Goal: Complete application form

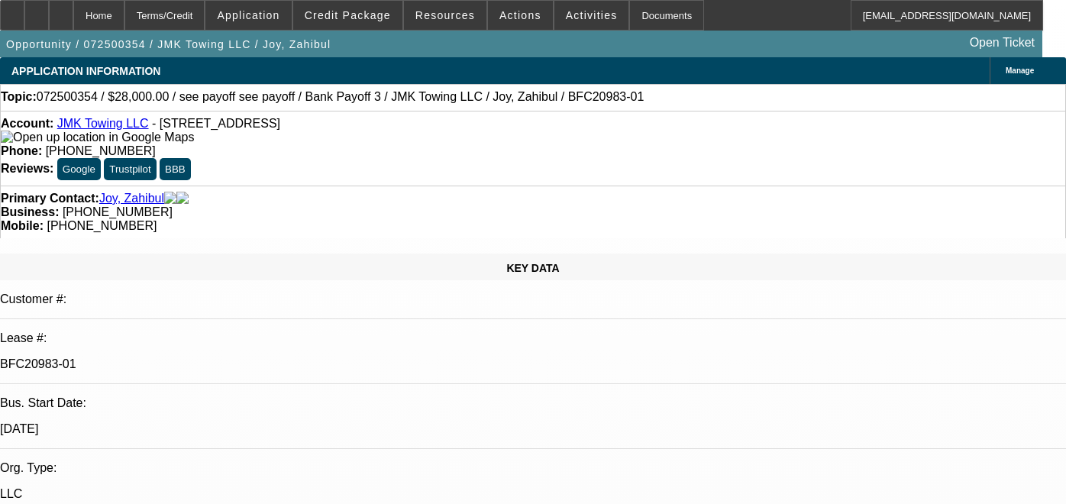
select select "0"
select select "6"
select select "0"
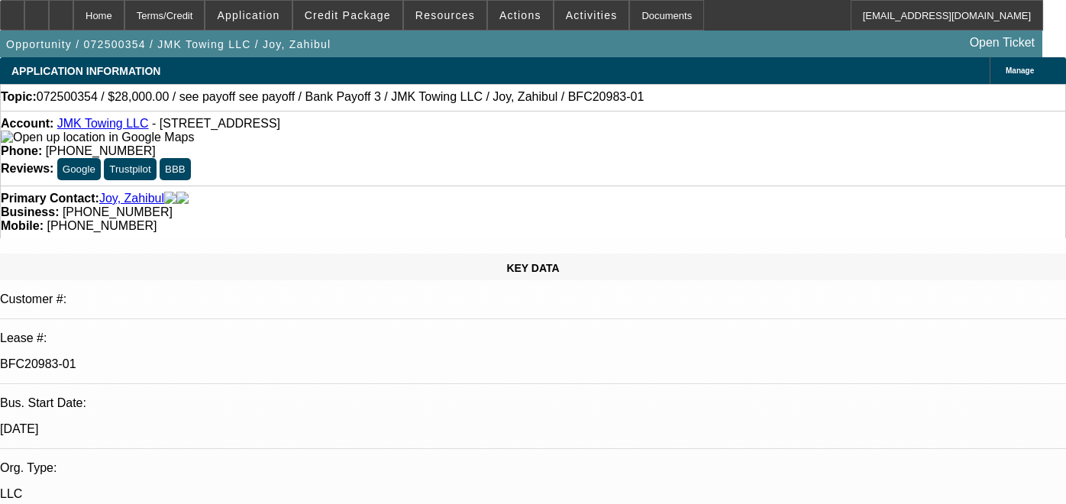
select select "0"
select select "6"
select select "0"
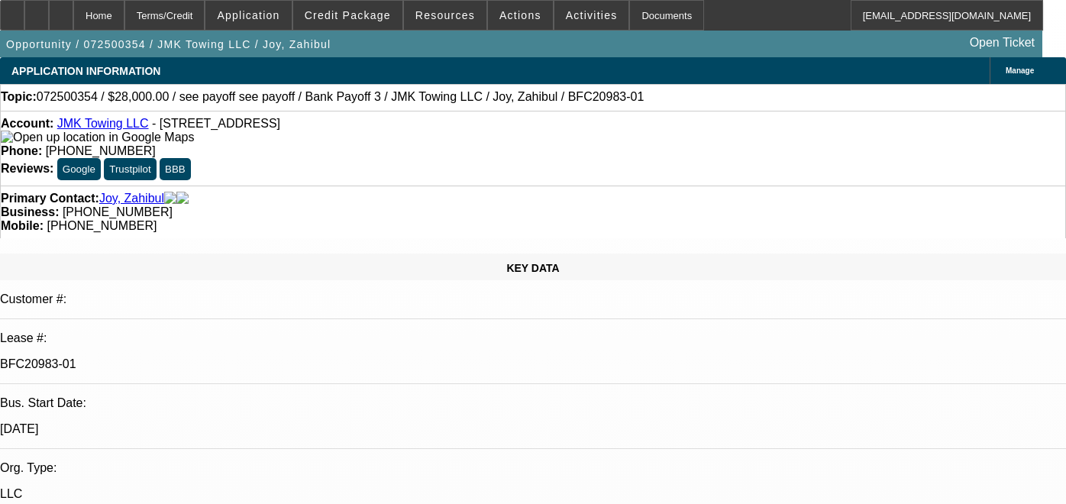
select select "0"
select select "6"
select select "0"
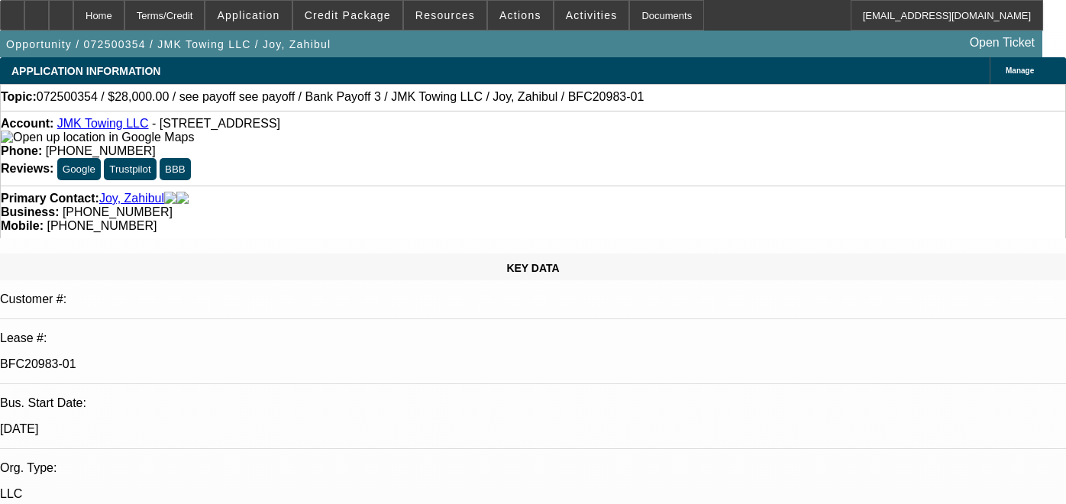
select select "4"
